Goal: Task Accomplishment & Management: Manage account settings

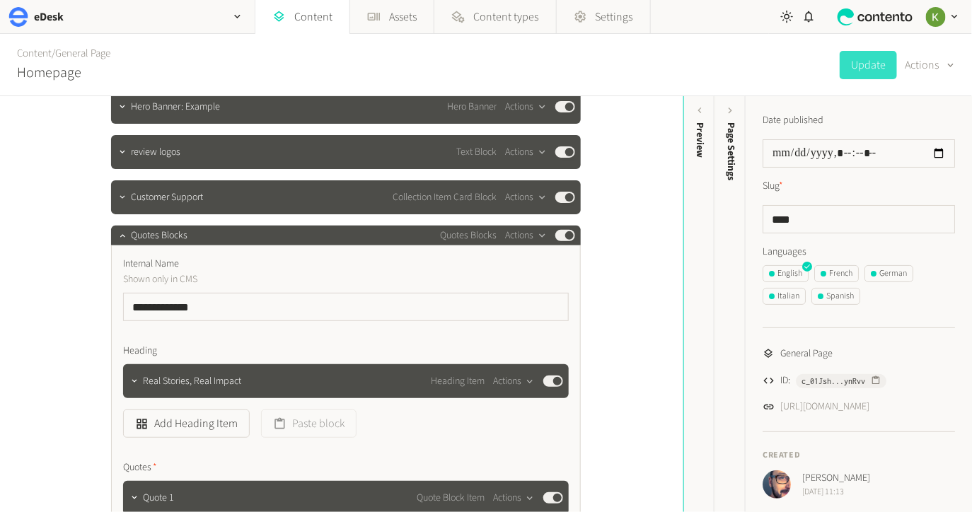
scroll to position [64, 0]
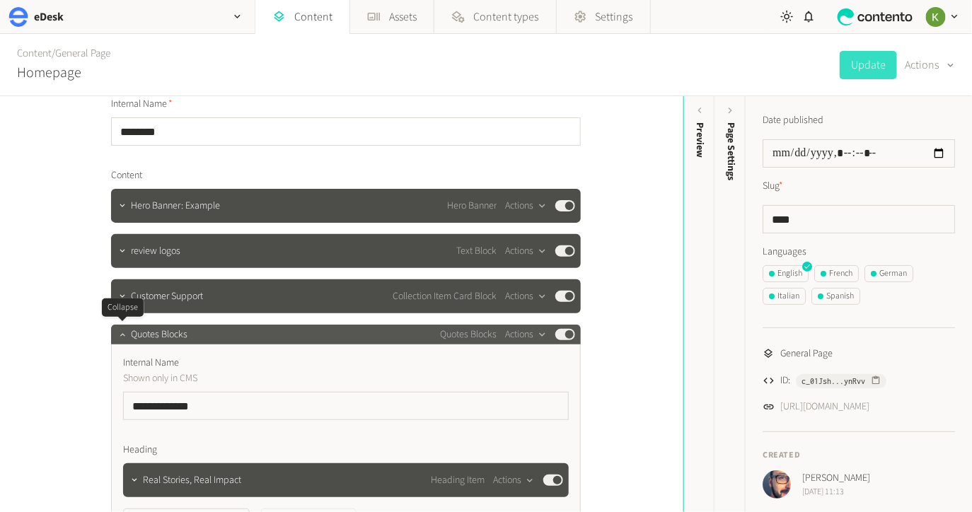
click at [125, 336] on icon "button" at bounding box center [122, 335] width 10 height 10
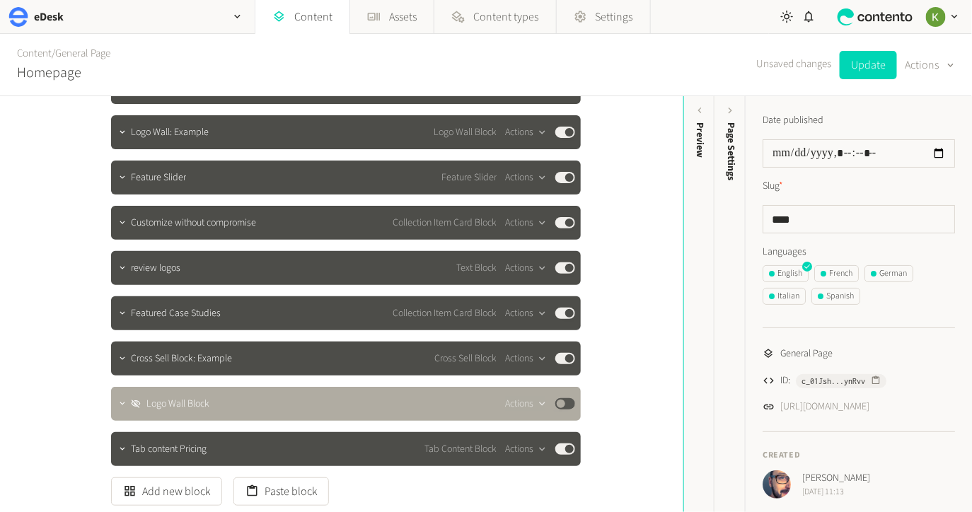
scroll to position [349, 0]
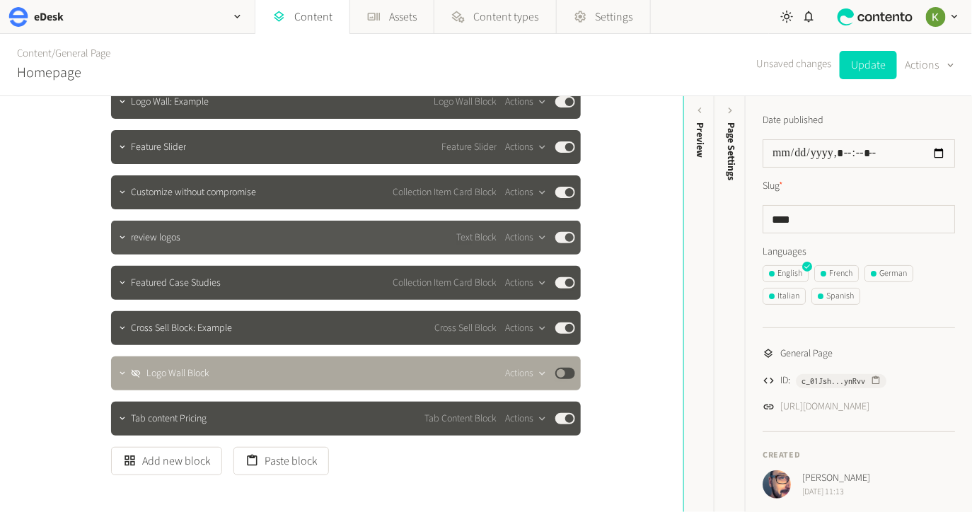
click at [201, 239] on div "review logos Text Block Actions Published" at bounding box center [353, 237] width 444 height 17
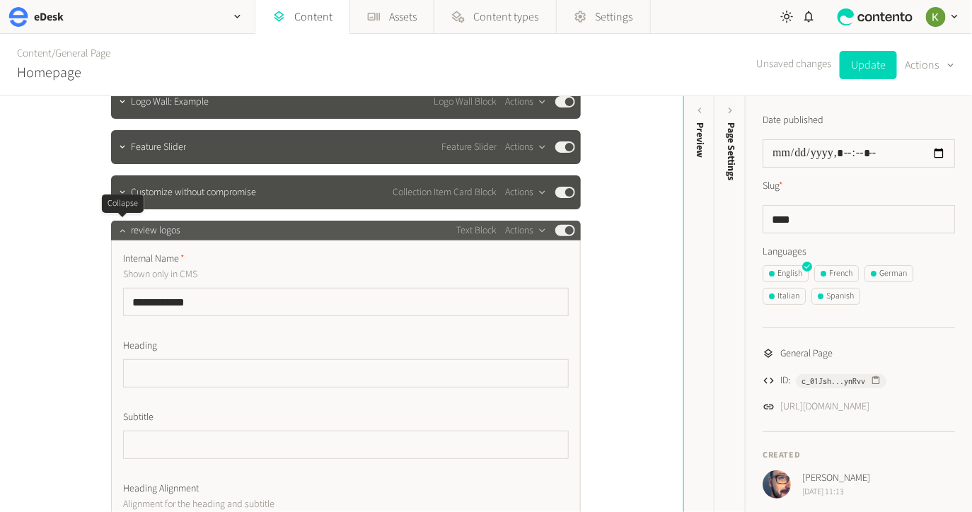
click at [121, 233] on icon "button" at bounding box center [122, 231] width 10 height 10
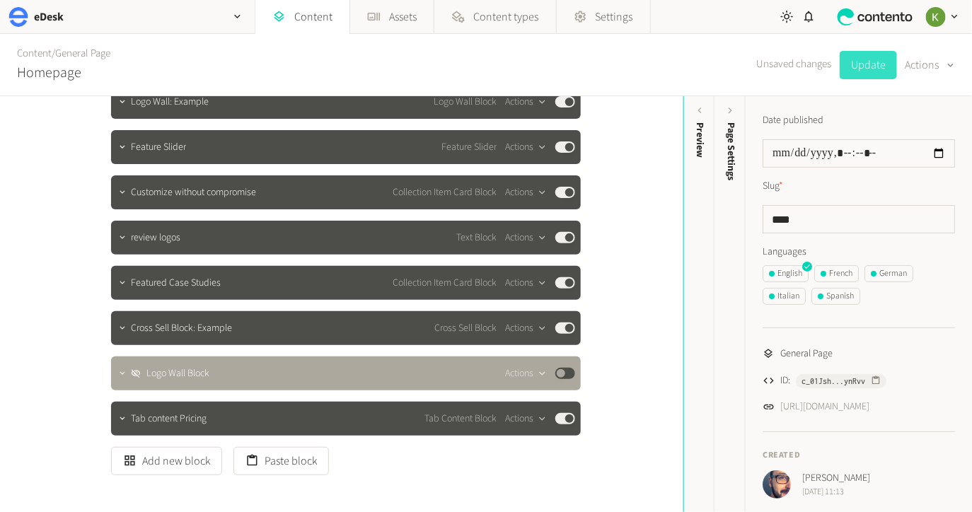
click at [865, 69] on button "Update" at bounding box center [868, 65] width 57 height 28
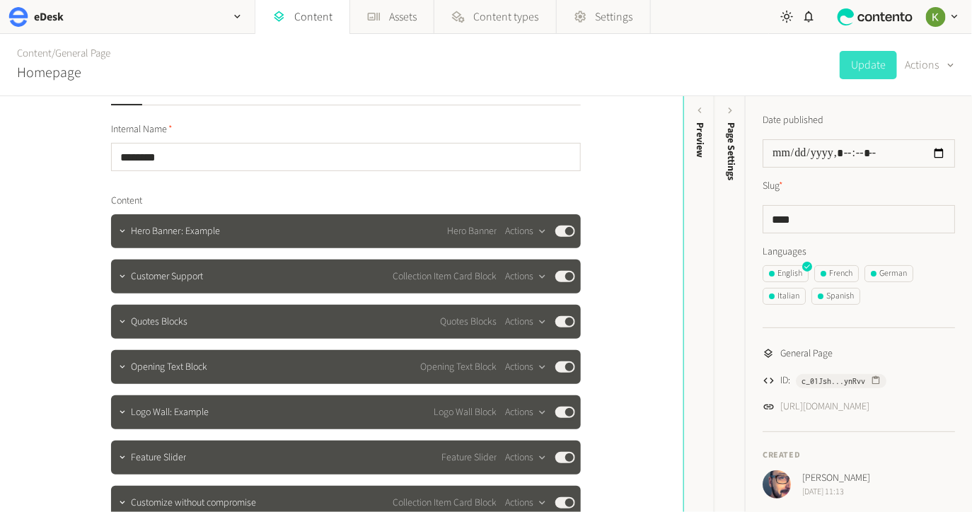
scroll to position [79, 0]
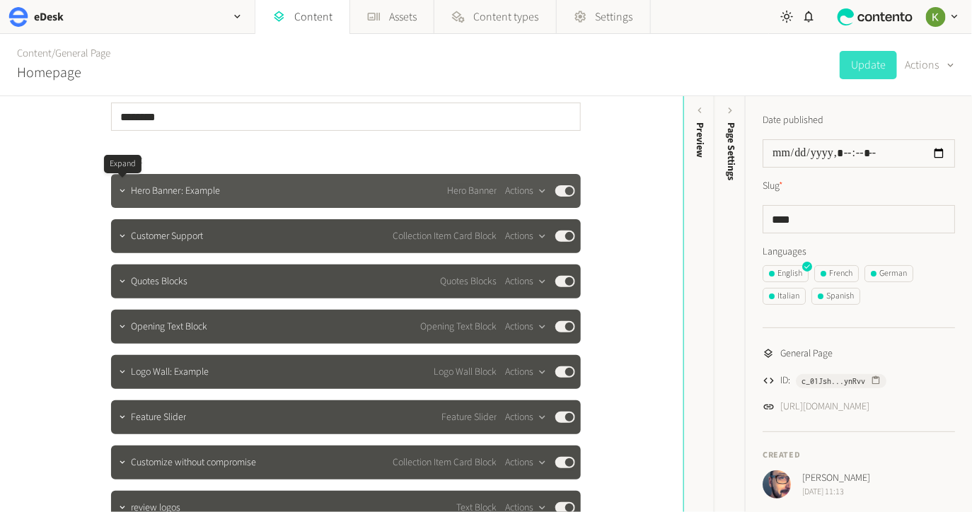
click at [124, 191] on icon "button" at bounding box center [122, 191] width 10 height 10
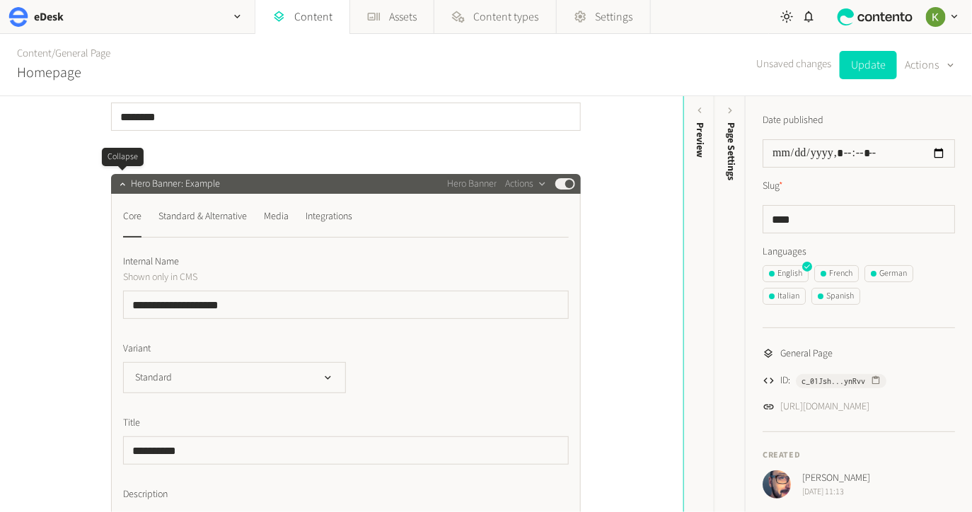
click at [125, 191] on div at bounding box center [122, 184] width 17 height 20
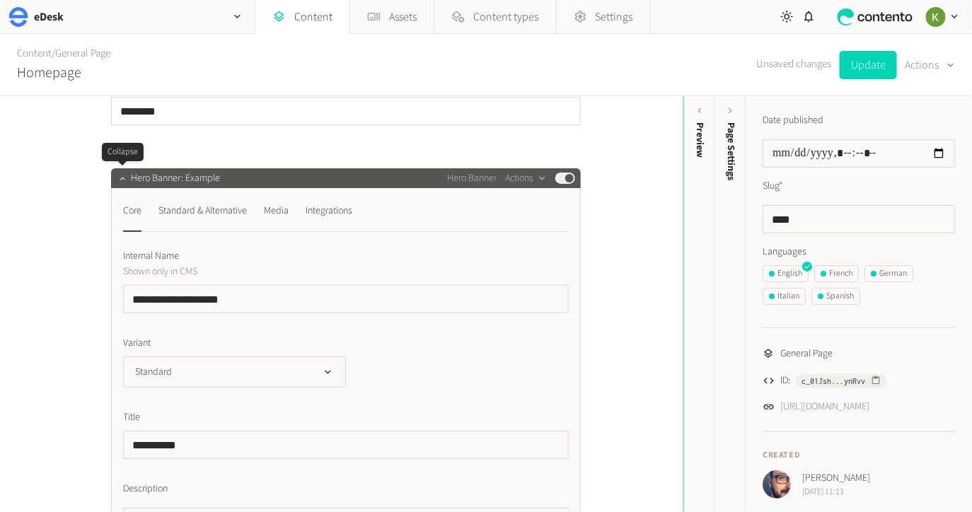
drag, startPoint x: 120, startPoint y: 184, endPoint x: 127, endPoint y: 182, distance: 8.1
click at [120, 184] on button "button" at bounding box center [122, 176] width 17 height 17
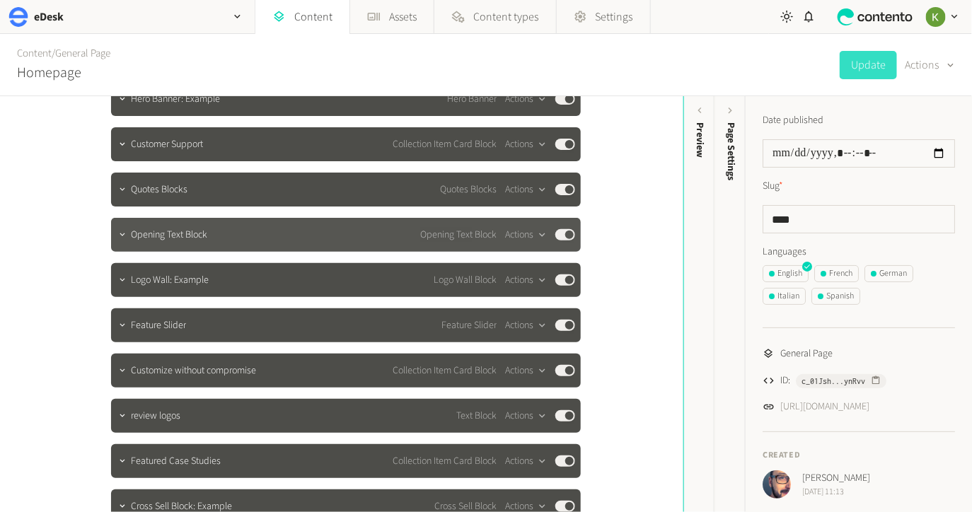
scroll to position [204, 0]
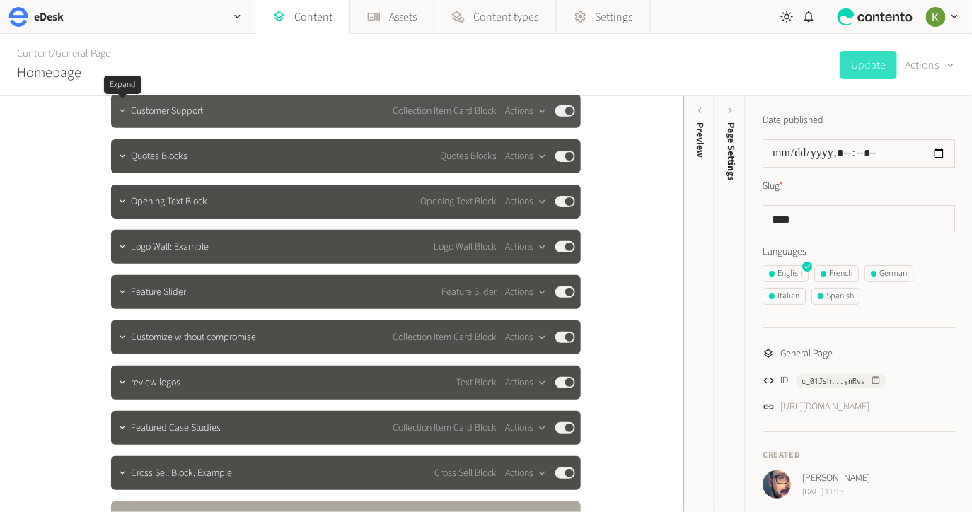
click at [125, 115] on icon "button" at bounding box center [122, 111] width 10 height 10
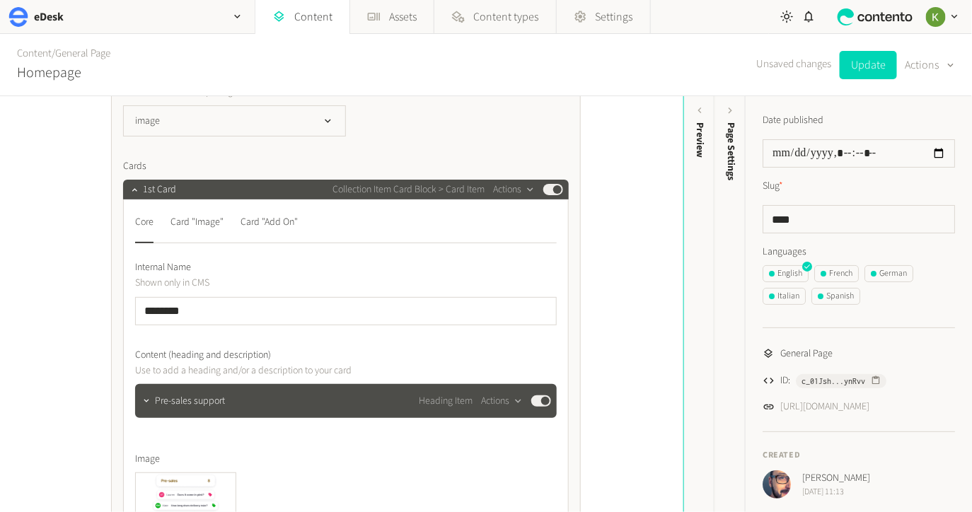
scroll to position [613, 0]
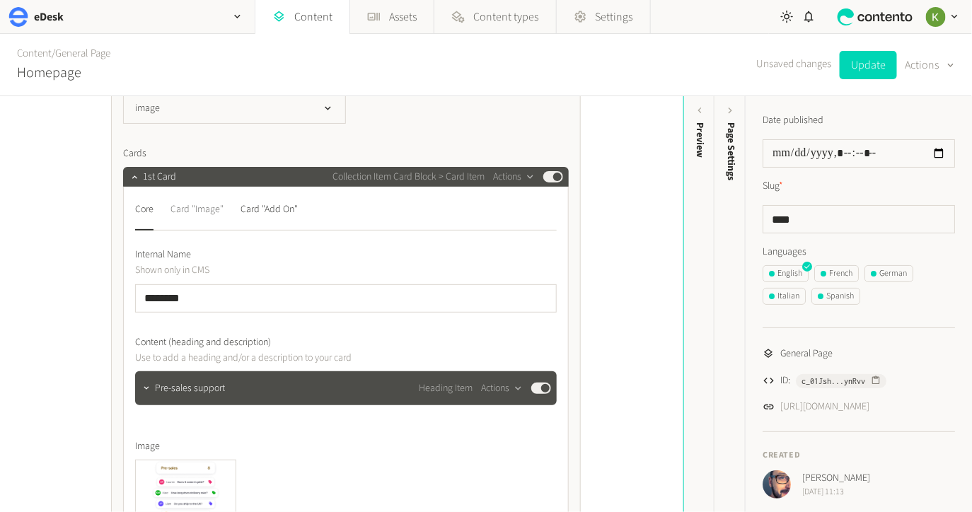
click at [205, 210] on div "Card "Image"" at bounding box center [197, 209] width 53 height 23
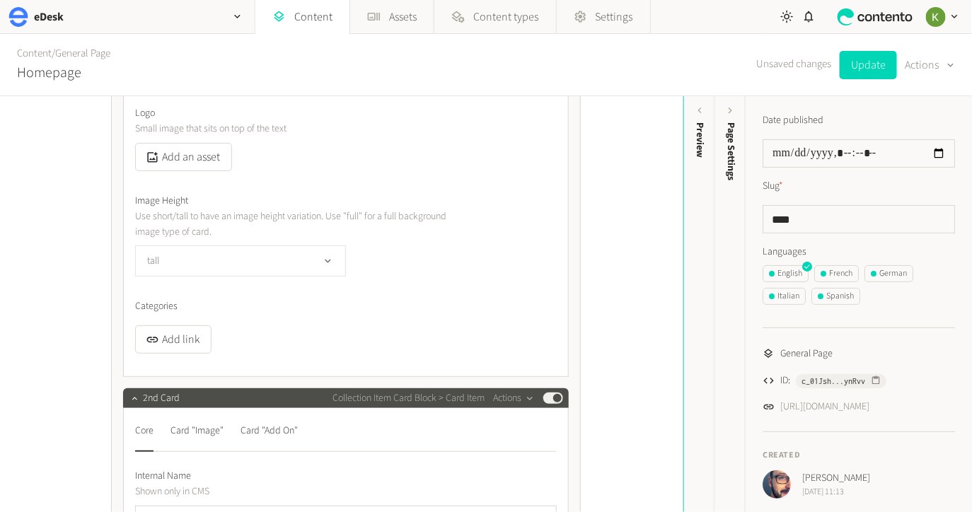
scroll to position [786, 0]
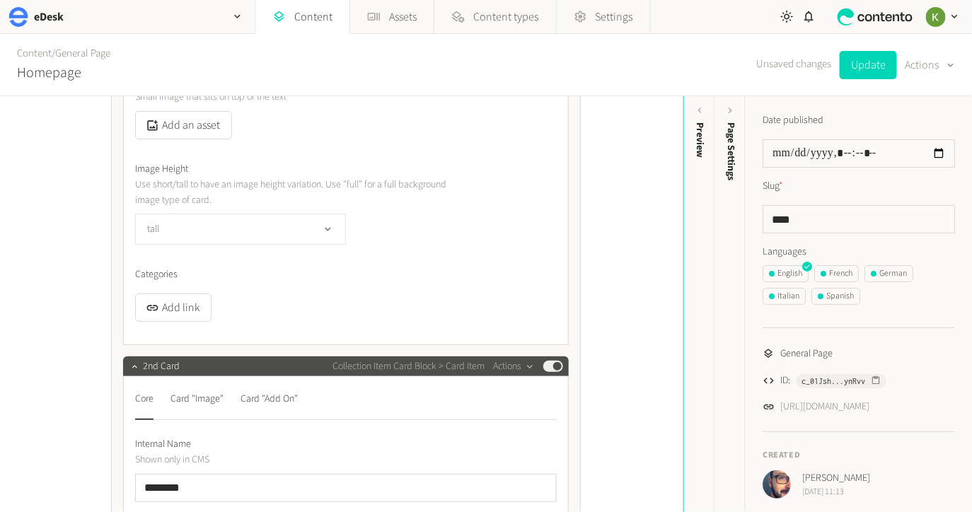
click at [218, 239] on button "tall" at bounding box center [240, 229] width 211 height 31
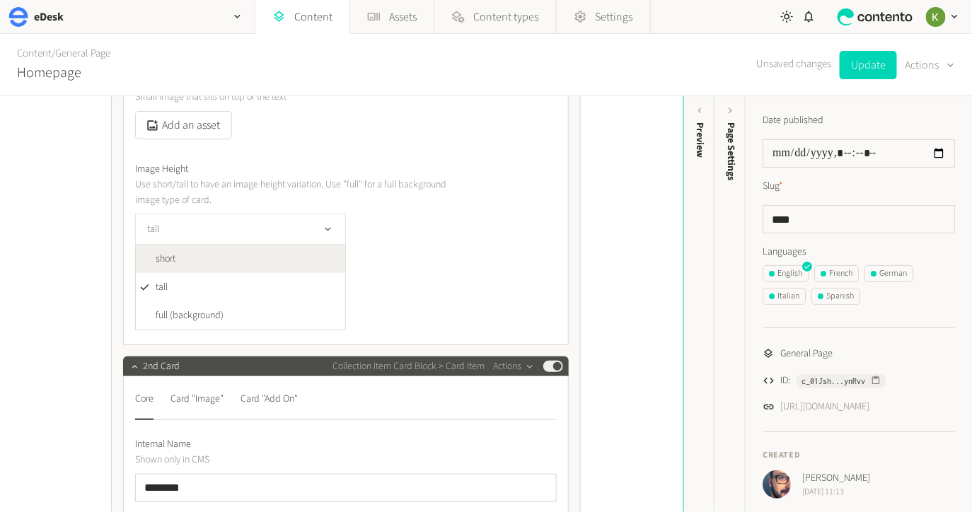
drag, startPoint x: 208, startPoint y: 255, endPoint x: 276, endPoint y: 226, distance: 73.9
click at [208, 255] on li "short" at bounding box center [240, 259] width 209 height 28
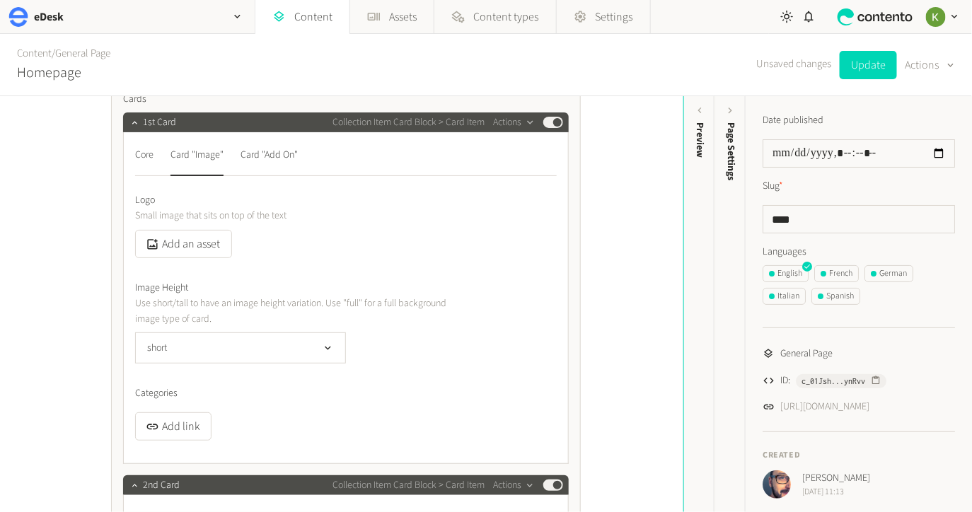
scroll to position [802, 0]
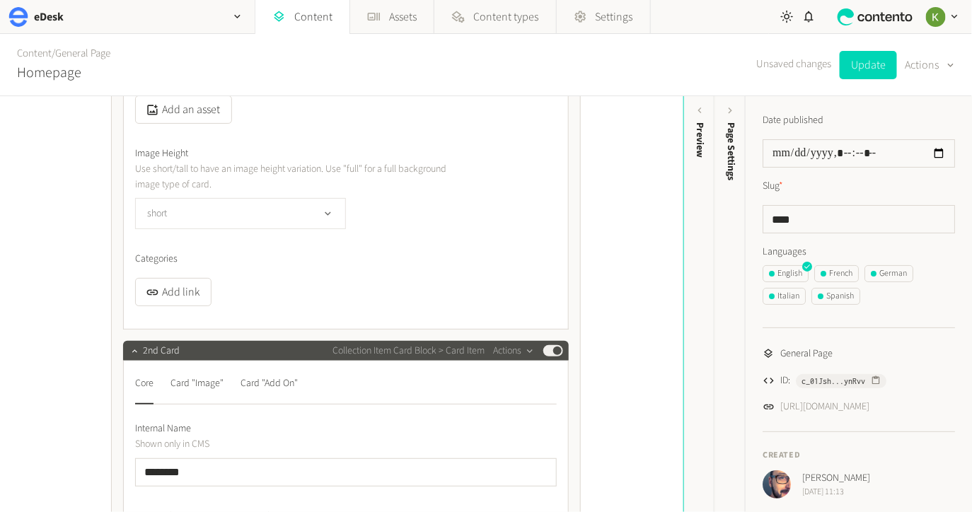
click at [318, 214] on button "short" at bounding box center [240, 213] width 211 height 31
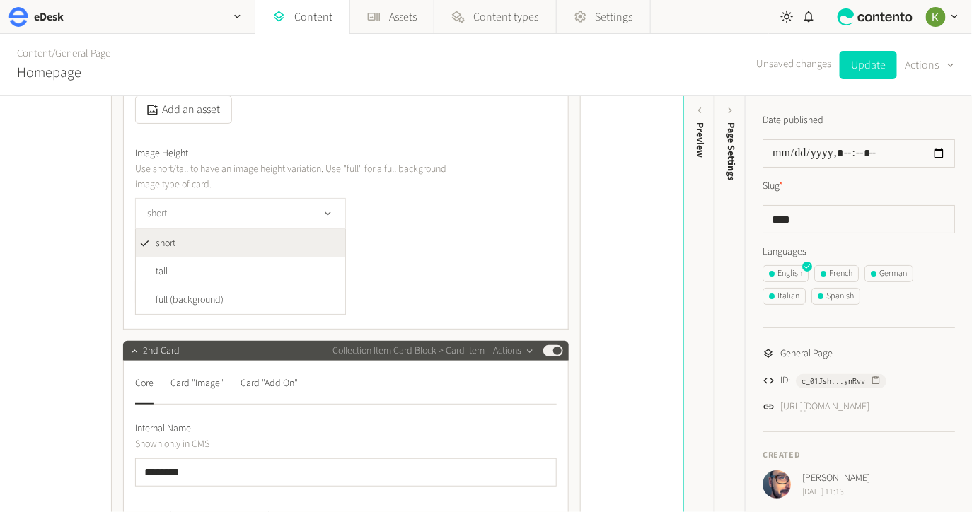
click at [318, 214] on button "short" at bounding box center [240, 213] width 211 height 31
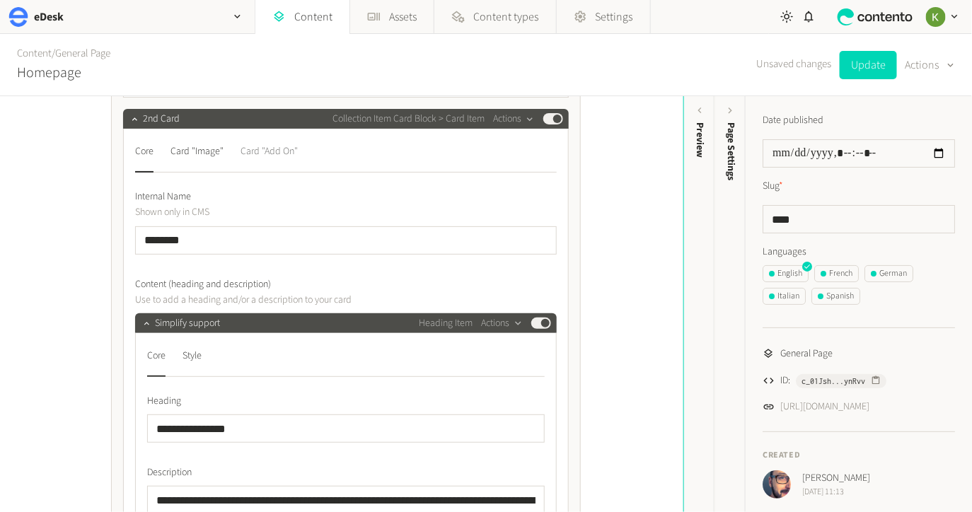
scroll to position [1022, 0]
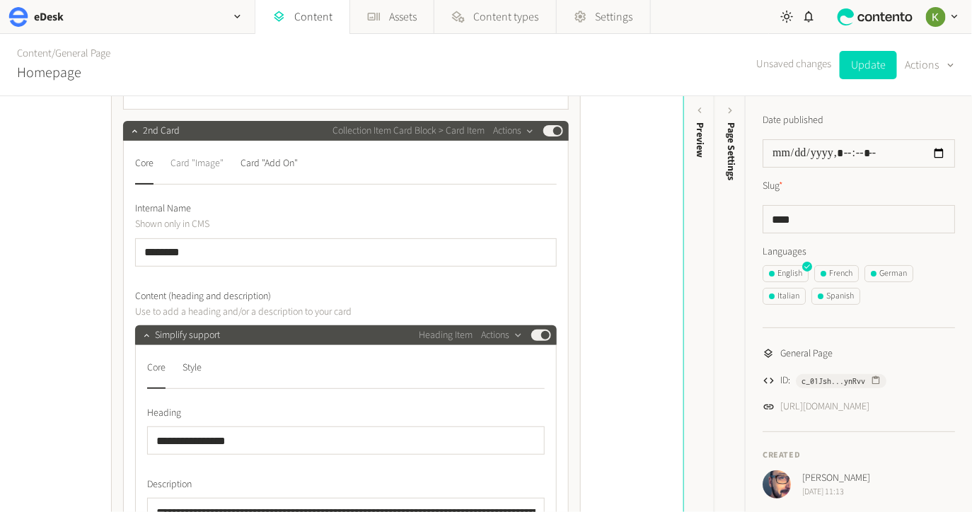
click at [210, 167] on div "Card "Image"" at bounding box center [197, 163] width 53 height 23
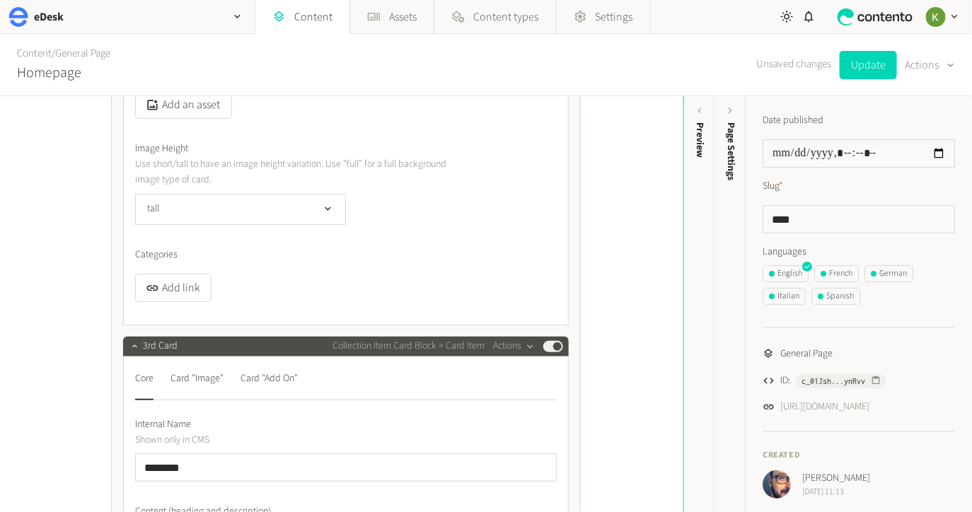
scroll to position [1228, 0]
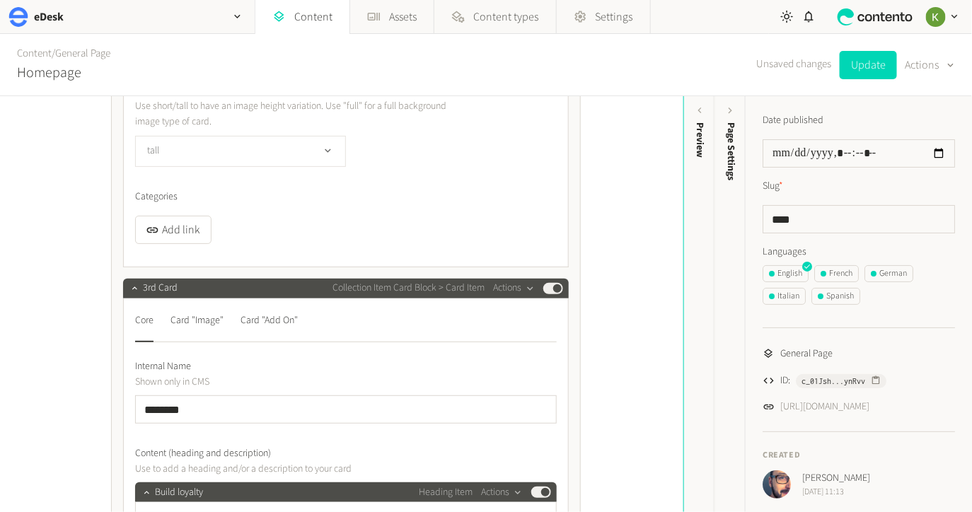
click at [311, 154] on button "tall" at bounding box center [240, 151] width 211 height 31
drag, startPoint x: 267, startPoint y: 183, endPoint x: 349, endPoint y: 186, distance: 82.2
click at [266, 183] on li "short" at bounding box center [240, 181] width 209 height 28
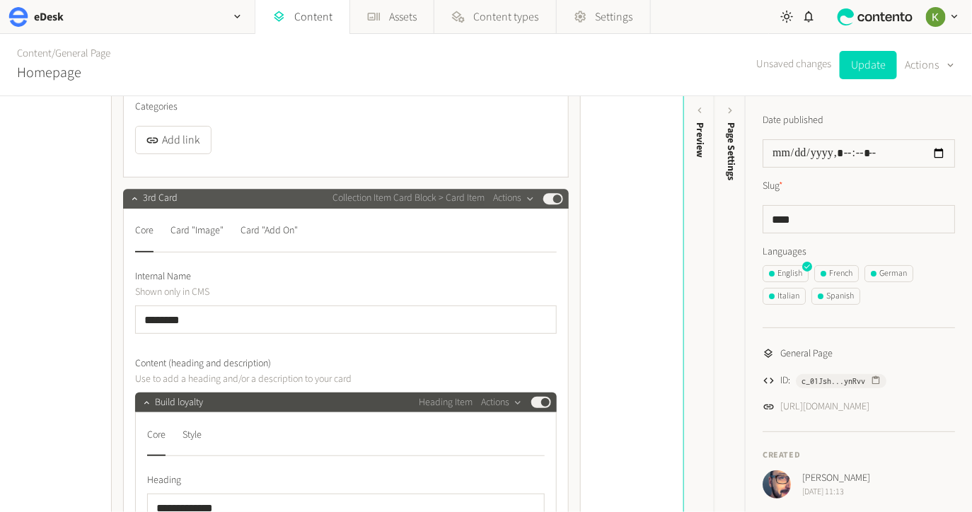
scroll to position [1352, 0]
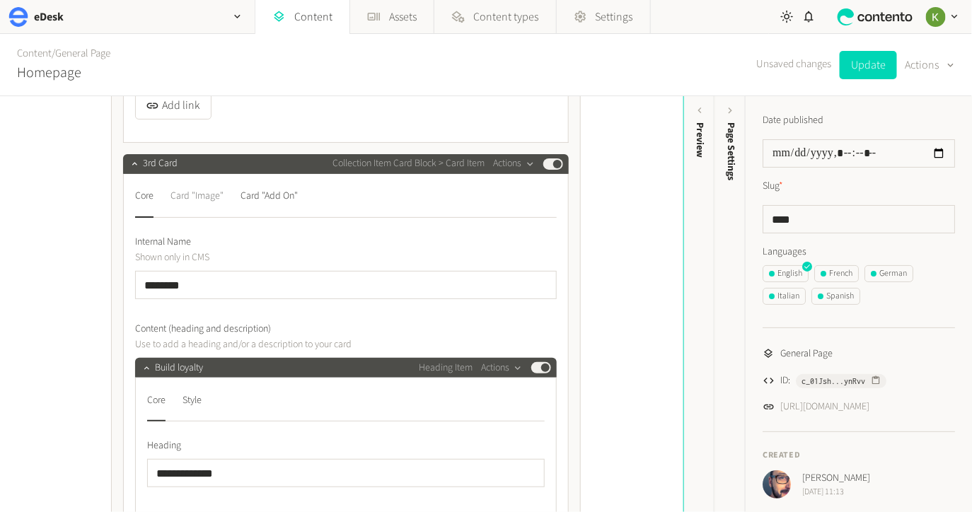
click at [205, 196] on div "Card "Image"" at bounding box center [197, 196] width 53 height 23
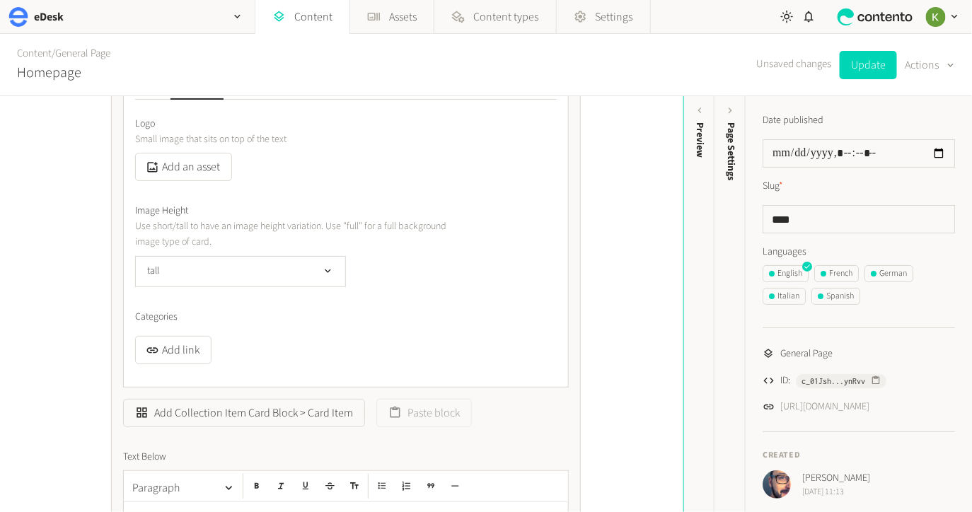
scroll to position [1551, 0]
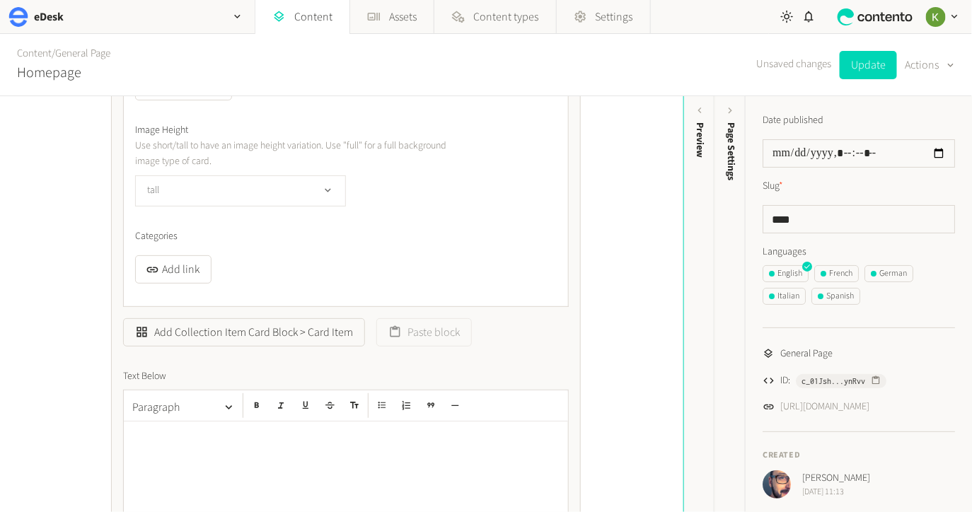
click at [323, 190] on icon "button" at bounding box center [328, 191] width 12 height 12
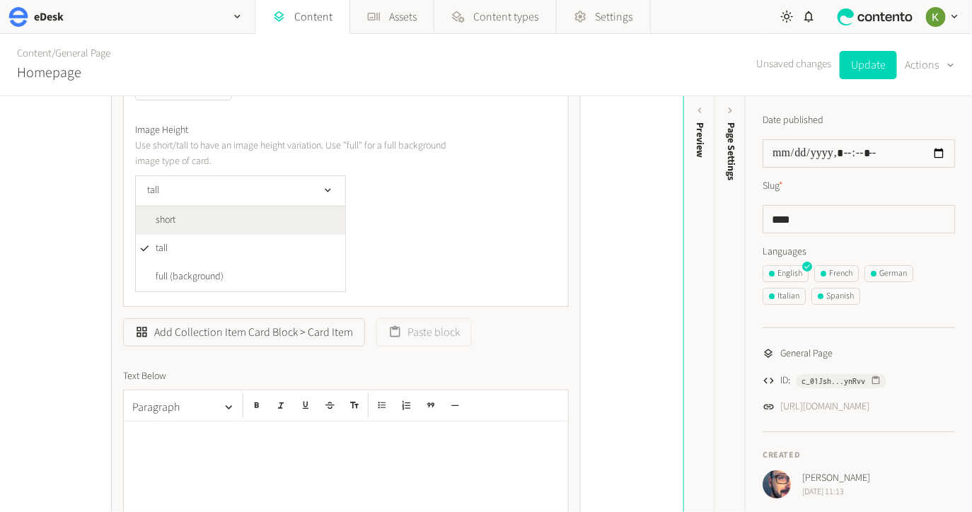
drag, startPoint x: 272, startPoint y: 224, endPoint x: 357, endPoint y: 207, distance: 85.9
click at [272, 224] on li "short" at bounding box center [240, 221] width 209 height 28
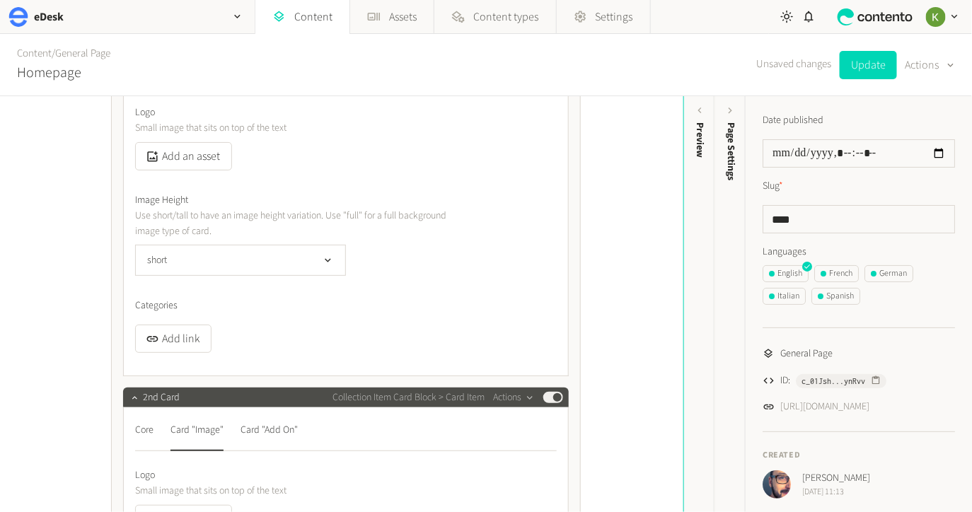
scroll to position [691, 0]
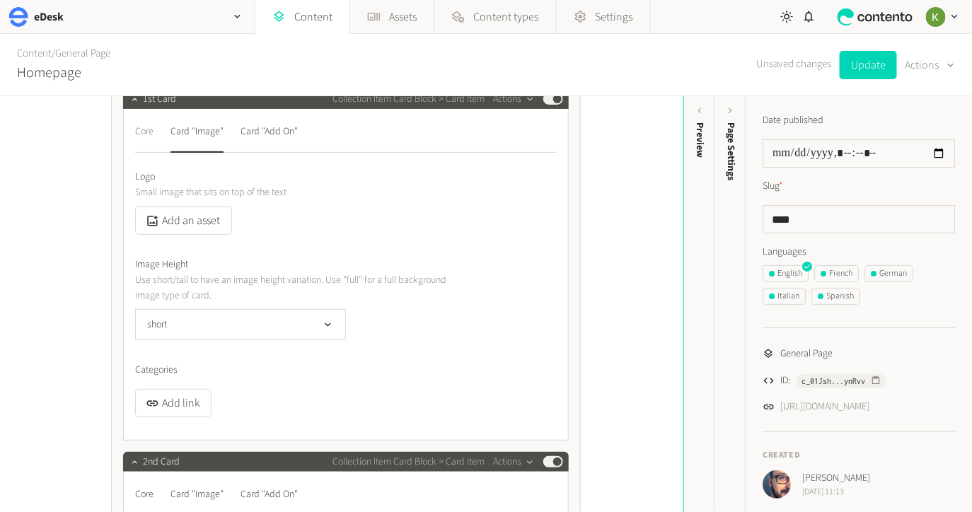
click at [149, 134] on div "Core" at bounding box center [144, 131] width 18 height 23
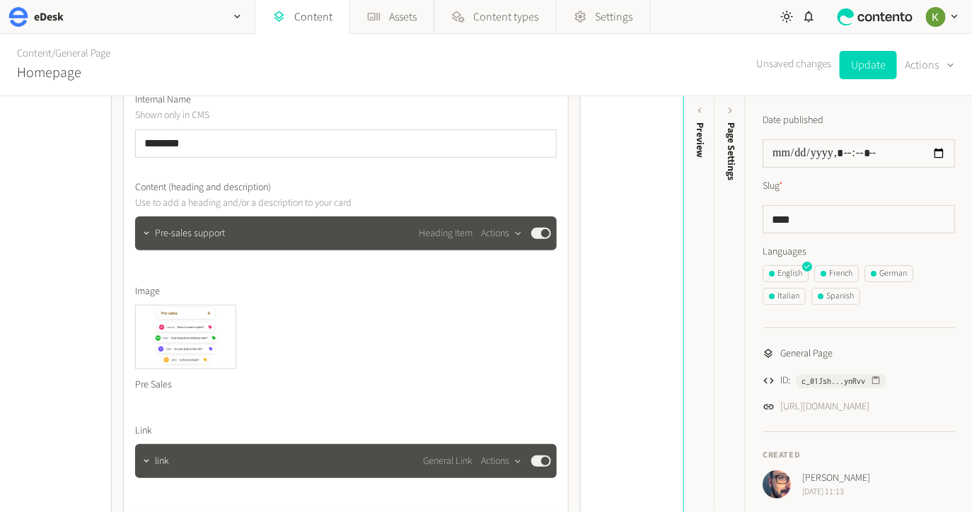
scroll to position [800, 0]
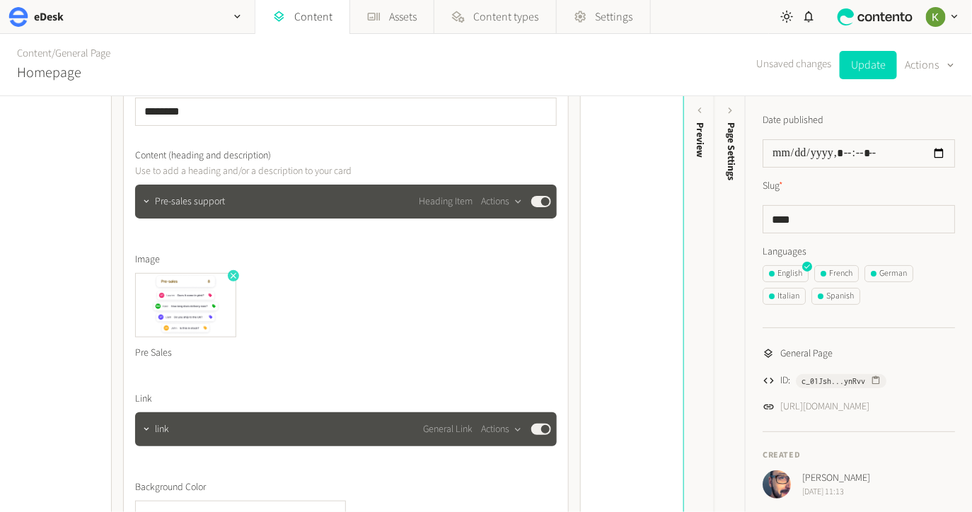
click at [229, 272] on icon "button" at bounding box center [234, 276] width 10 height 10
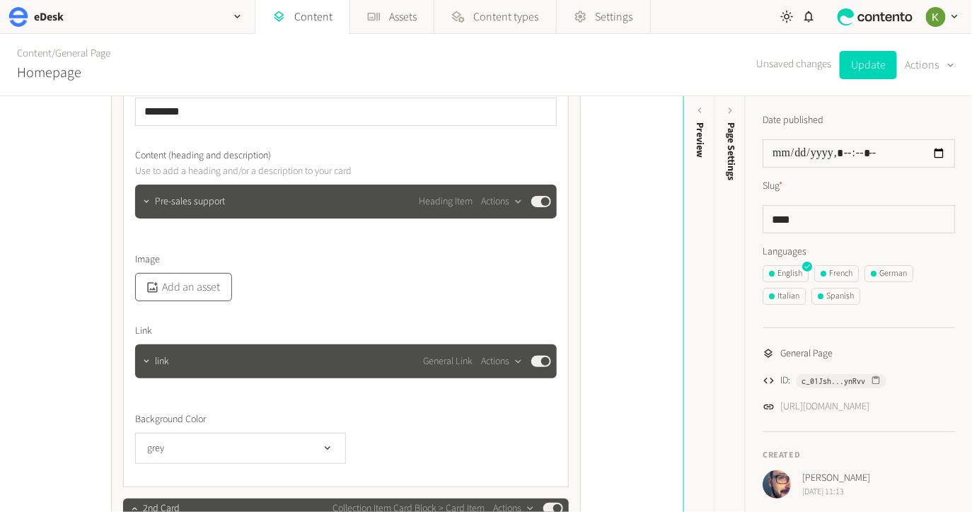
click at [194, 290] on button "Add an asset" at bounding box center [183, 287] width 97 height 28
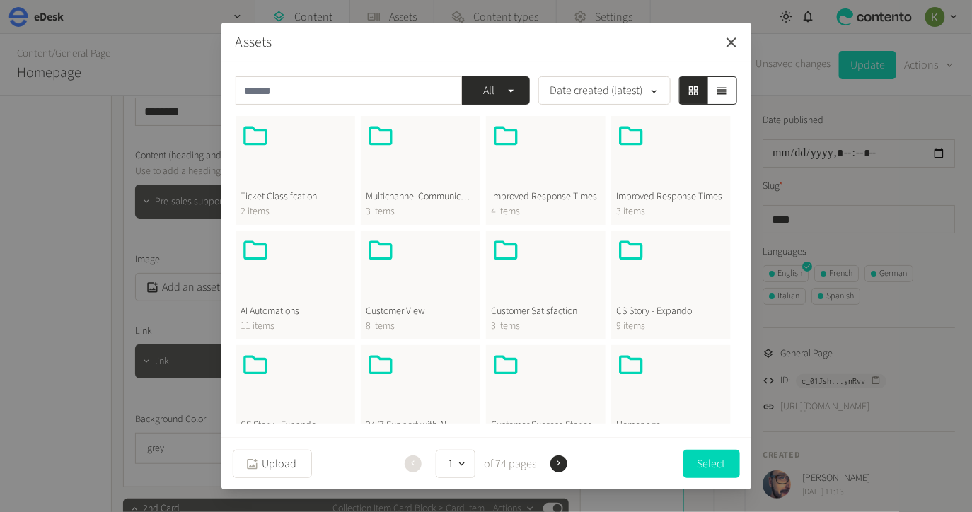
click at [729, 42] on icon "button" at bounding box center [731, 42] width 17 height 17
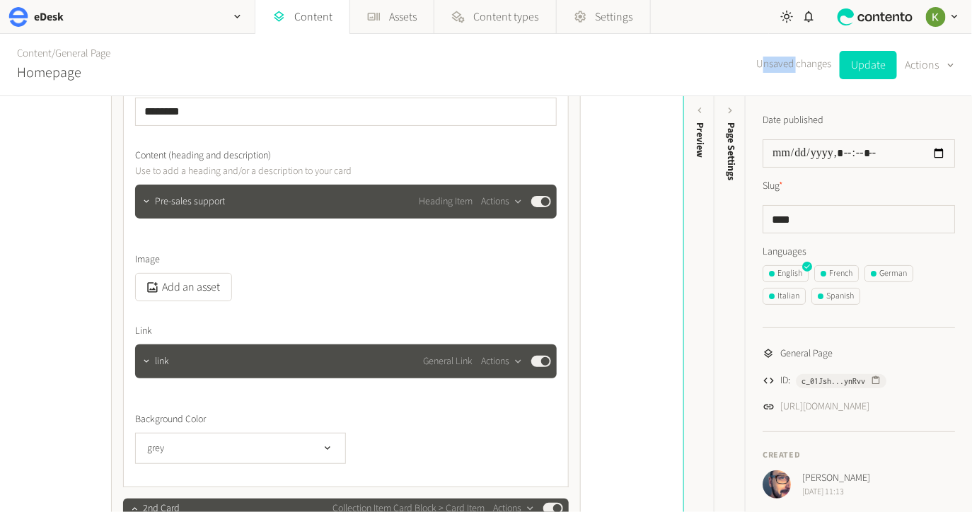
click at [729, 42] on div "Content / General Page Homepage Unsaved changes Update Actions" at bounding box center [486, 65] width 972 height 62
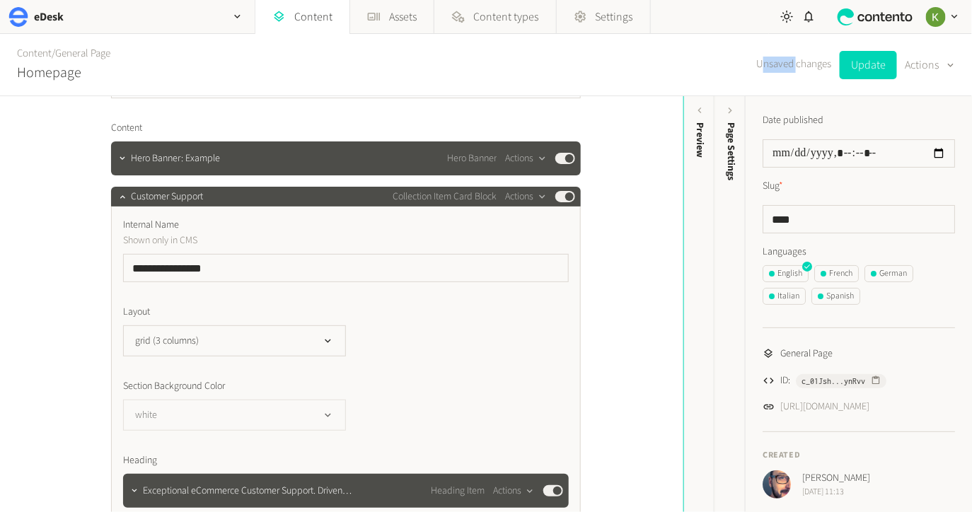
scroll to position [0, 0]
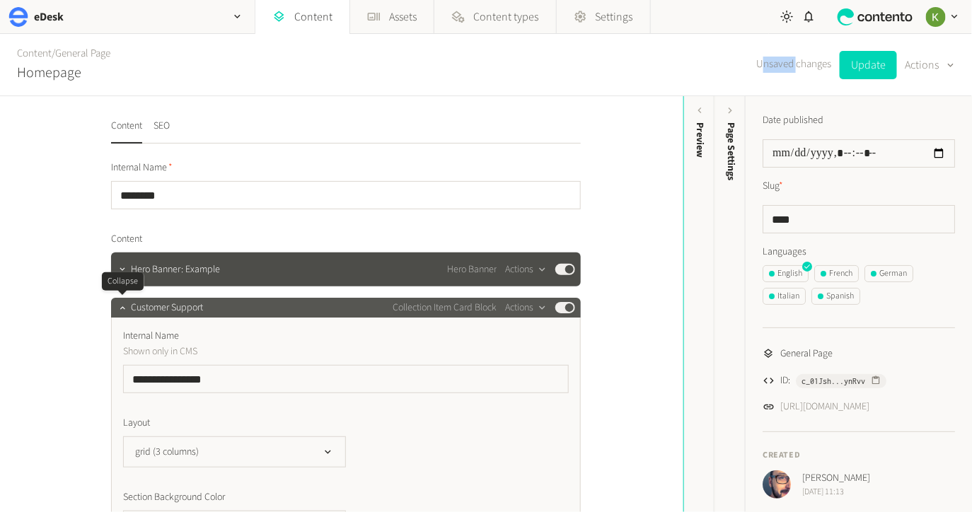
drag, startPoint x: 117, startPoint y: 308, endPoint x: 159, endPoint y: 299, distance: 42.8
click at [117, 308] on icon "button" at bounding box center [122, 308] width 10 height 10
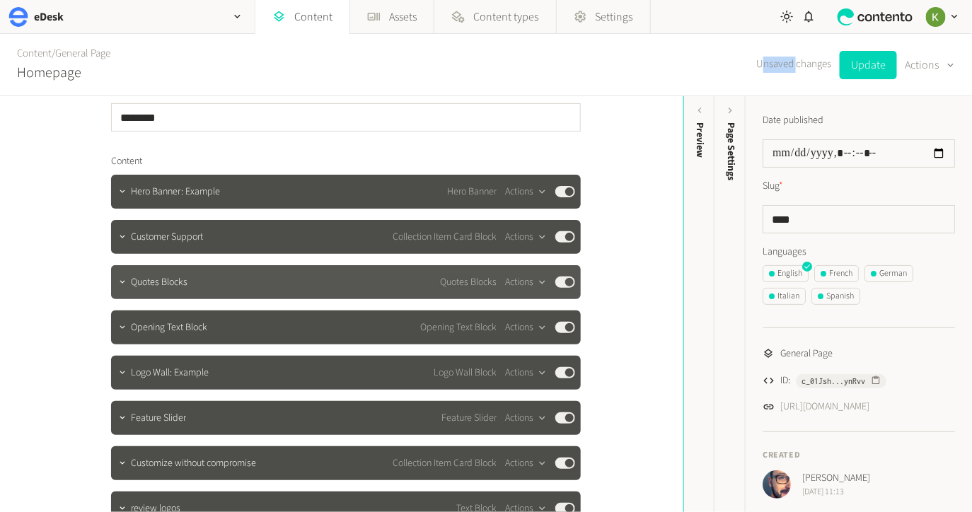
scroll to position [75, 0]
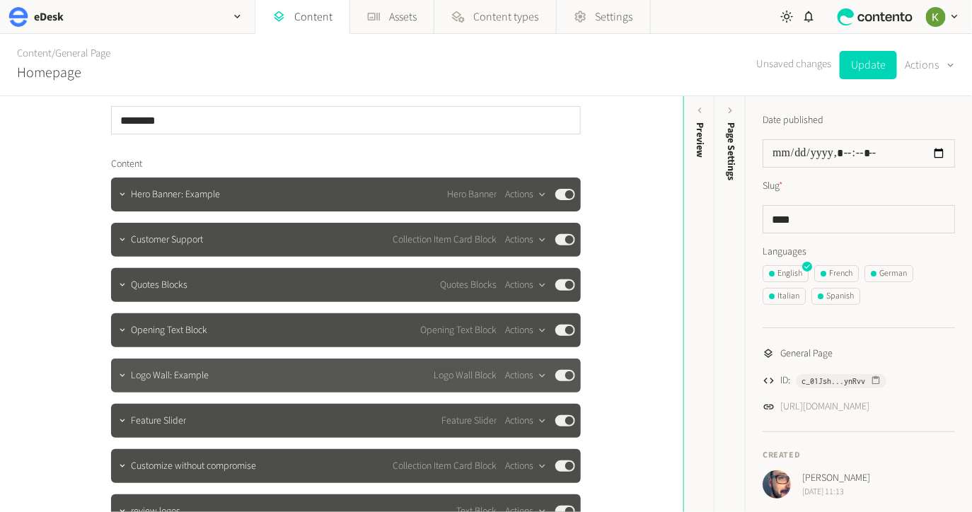
click at [162, 379] on span "Logo Wall: Example" at bounding box center [170, 376] width 78 height 15
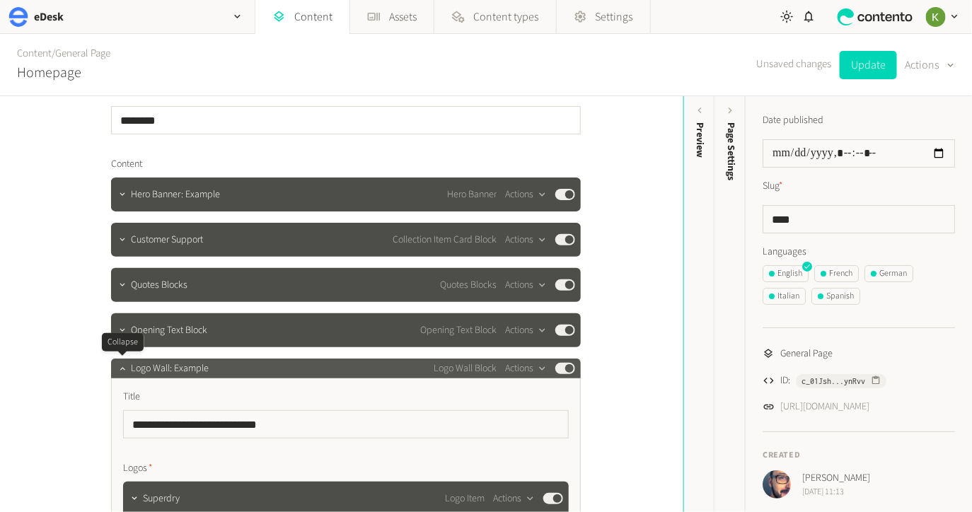
drag, startPoint x: 120, startPoint y: 371, endPoint x: 155, endPoint y: 370, distance: 34.7
click at [122, 371] on icon "button" at bounding box center [122, 369] width 10 height 10
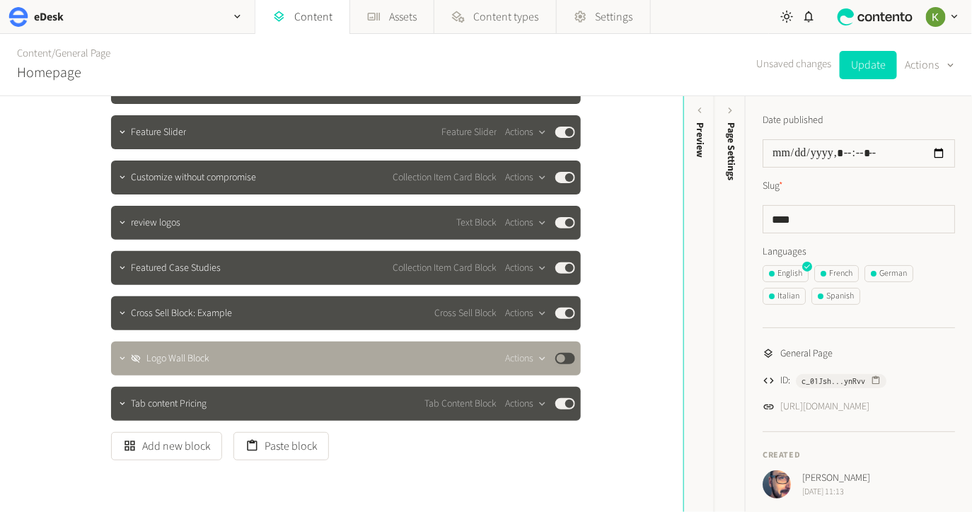
scroll to position [399, 0]
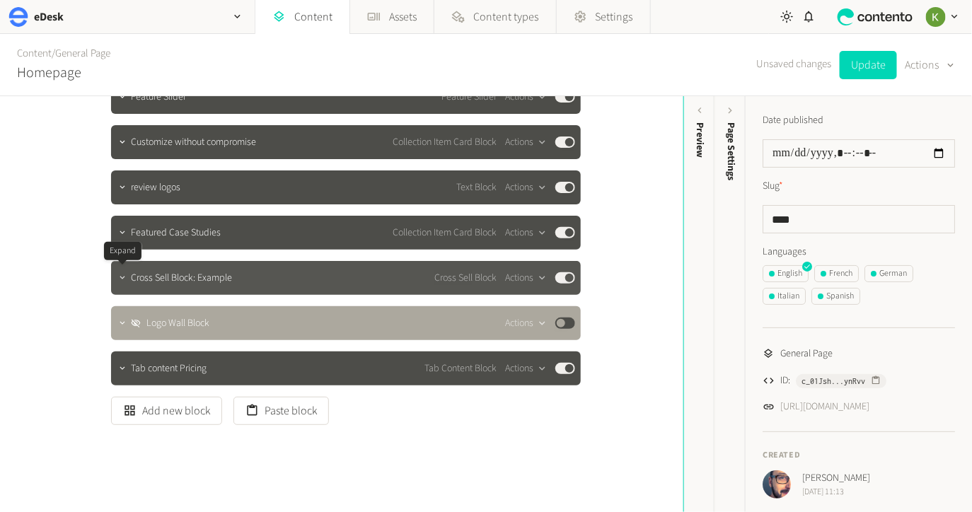
click at [120, 277] on icon "button" at bounding box center [122, 277] width 5 height 3
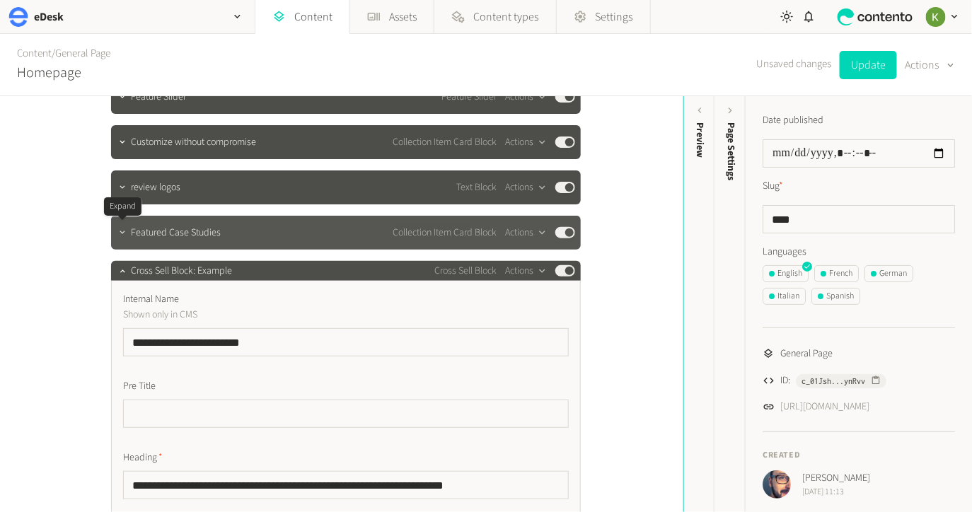
click at [123, 235] on icon "button" at bounding box center [122, 233] width 10 height 10
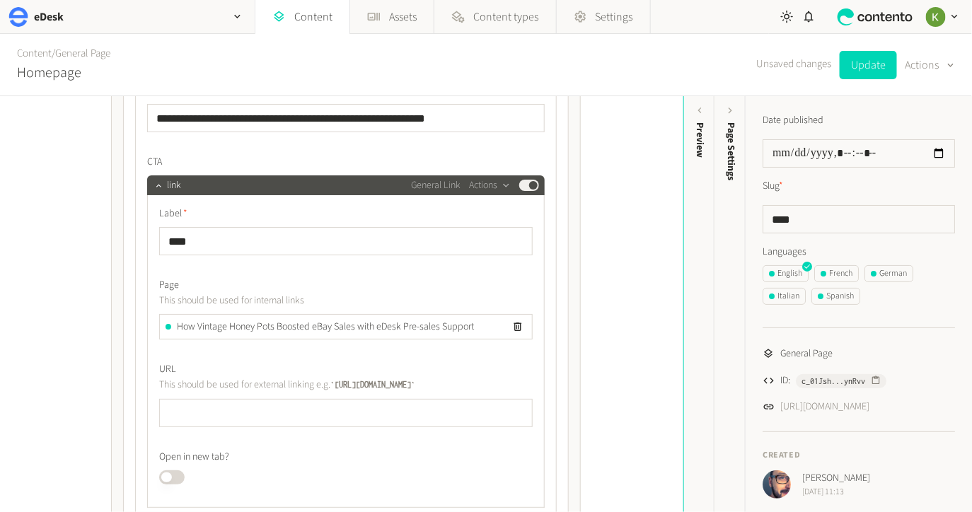
scroll to position [1787, 0]
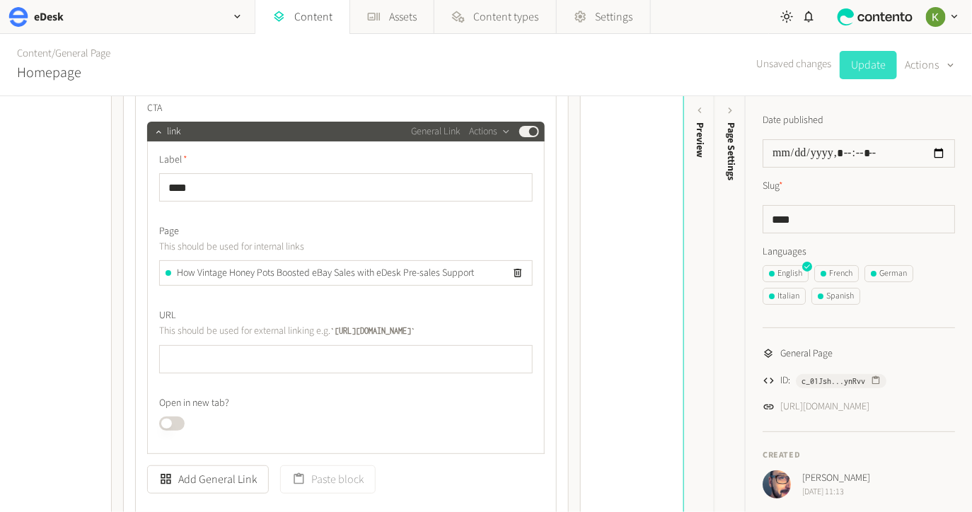
click at [861, 72] on button "Update" at bounding box center [868, 65] width 57 height 28
click at [158, 132] on icon "button" at bounding box center [159, 132] width 10 height 10
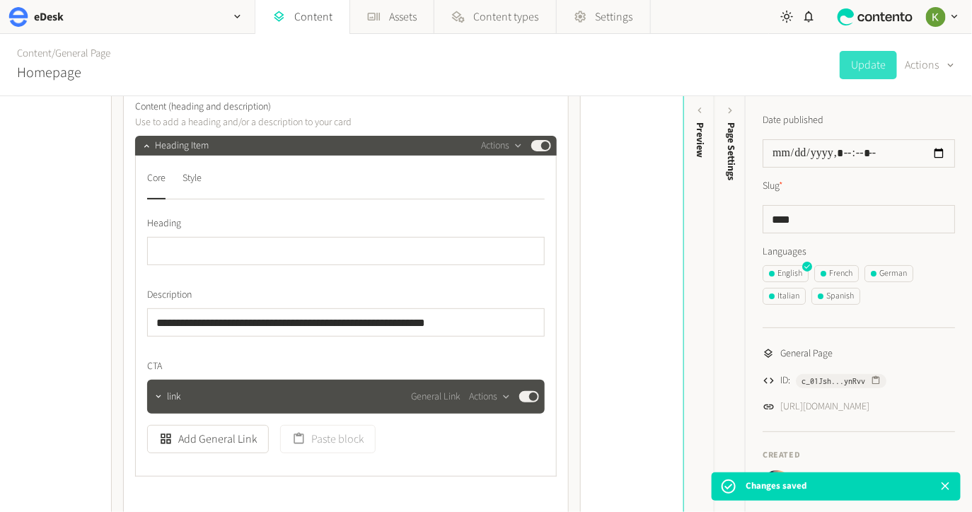
scroll to position [1484, 0]
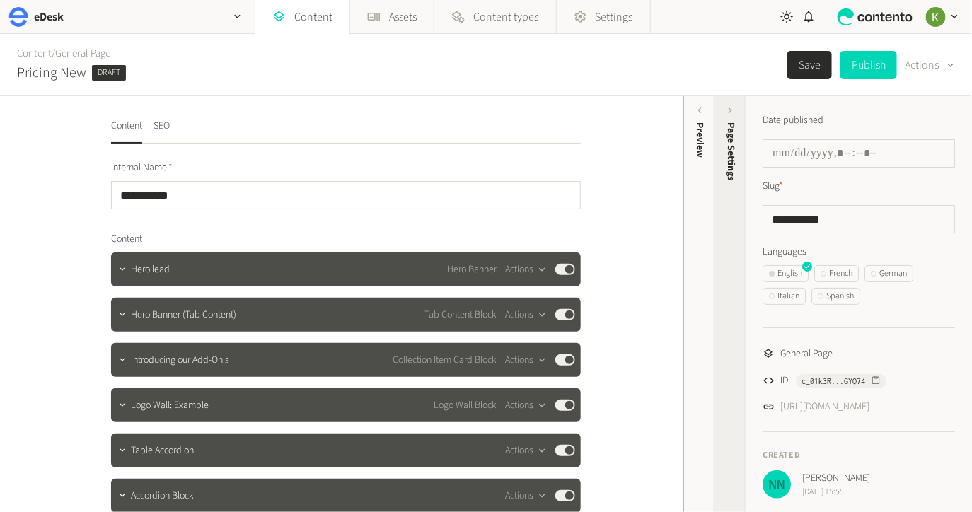
click at [725, 170] on span "Page Settings" at bounding box center [731, 151] width 15 height 58
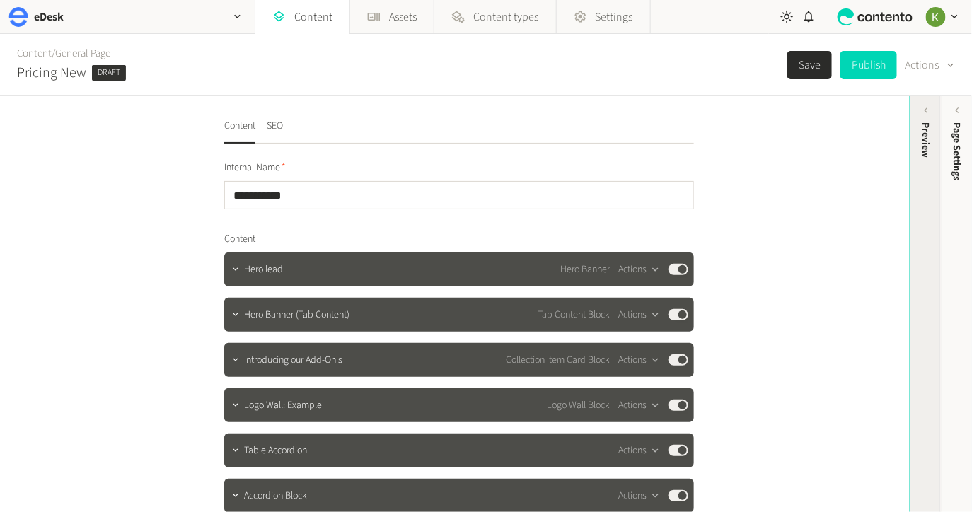
click at [929, 160] on div "Preview" at bounding box center [926, 232] width 31 height 255
